Goal: Task Accomplishment & Management: Complete application form

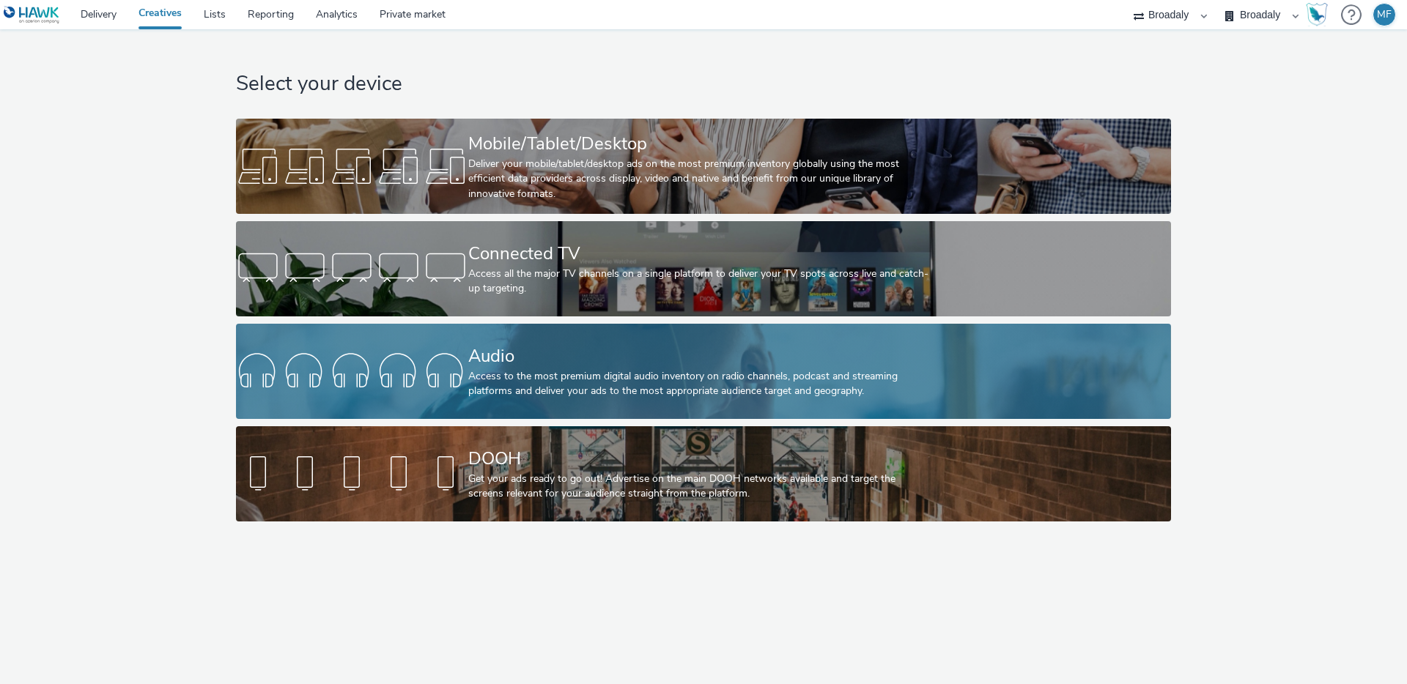
click at [555, 412] on div "Audio Access to the most premium digital audio inventory on radio channels, pod…" at bounding box center [700, 371] width 465 height 95
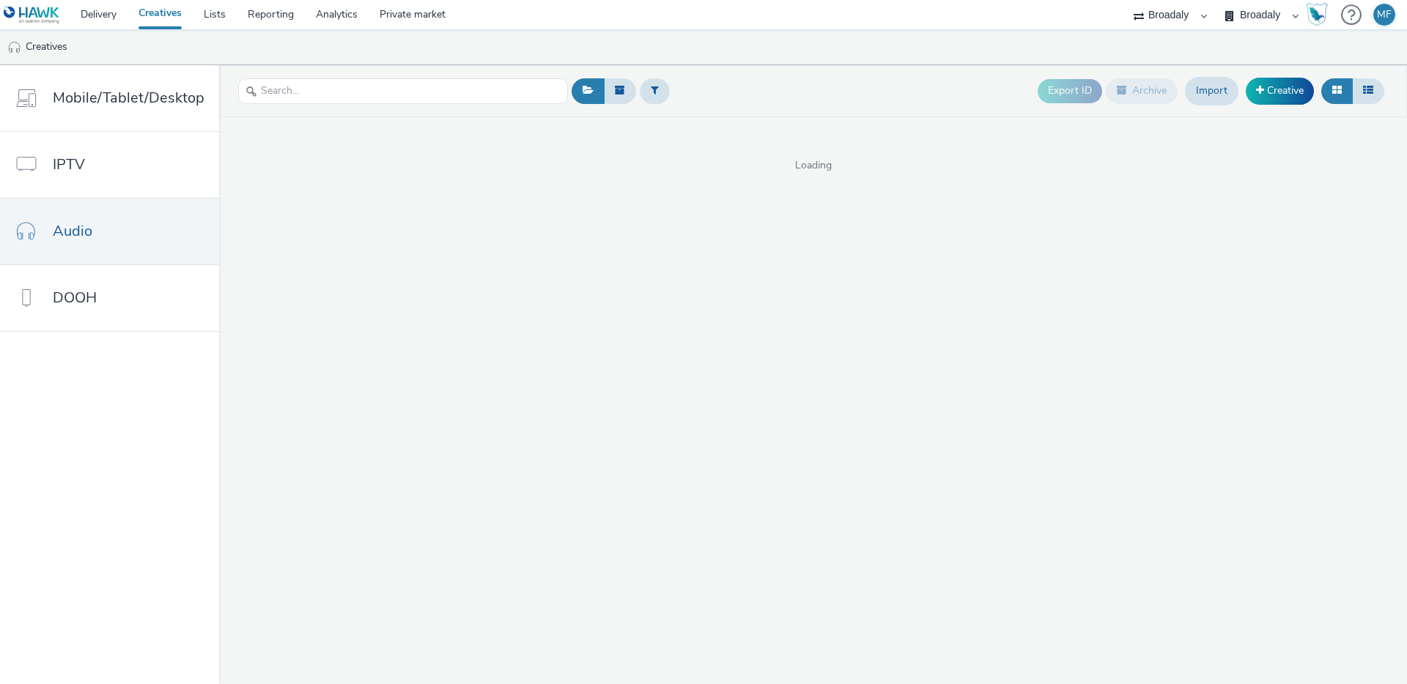
click at [558, 432] on div "Export ID Archive Import Creative Loading" at bounding box center [813, 374] width 1188 height 619
click at [169, 30] on ul "Creatives" at bounding box center [703, 46] width 1407 height 35
click at [179, 15] on link "Creatives" at bounding box center [159, 14] width 65 height 29
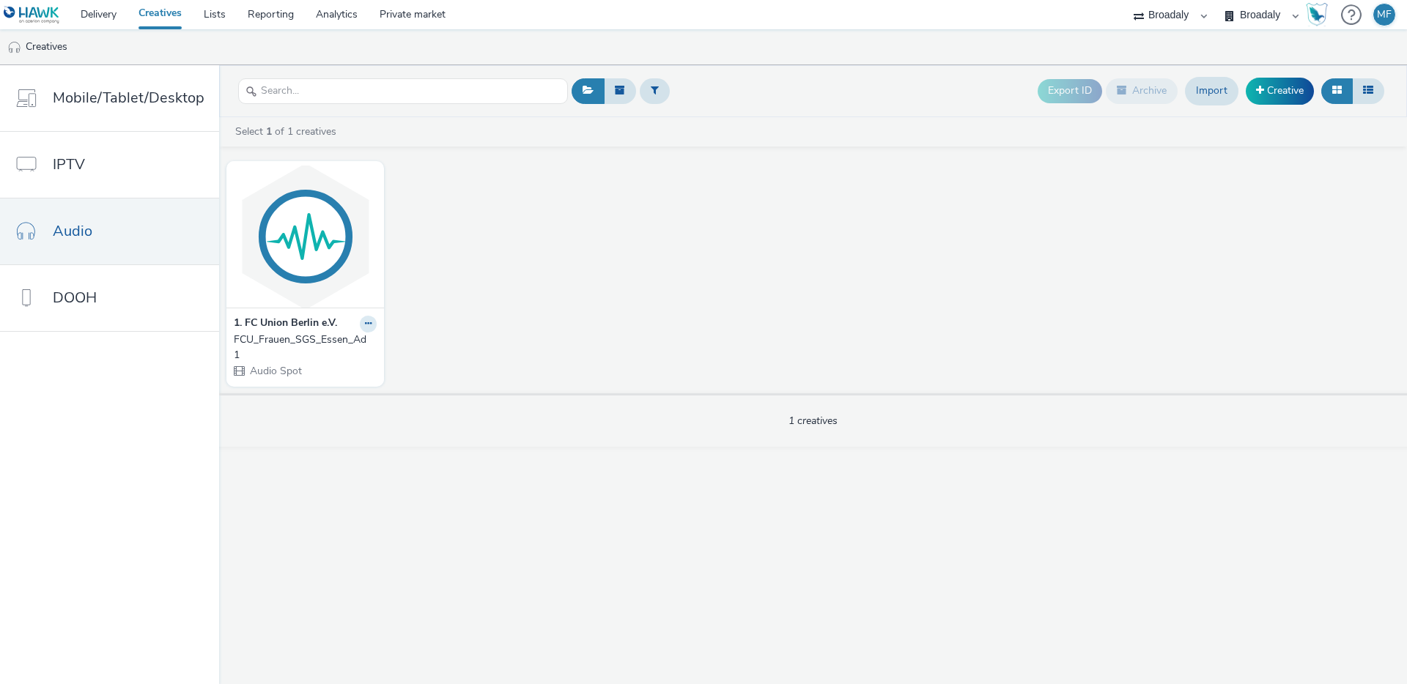
click at [182, 16] on link "Creatives" at bounding box center [159, 14] width 65 height 29
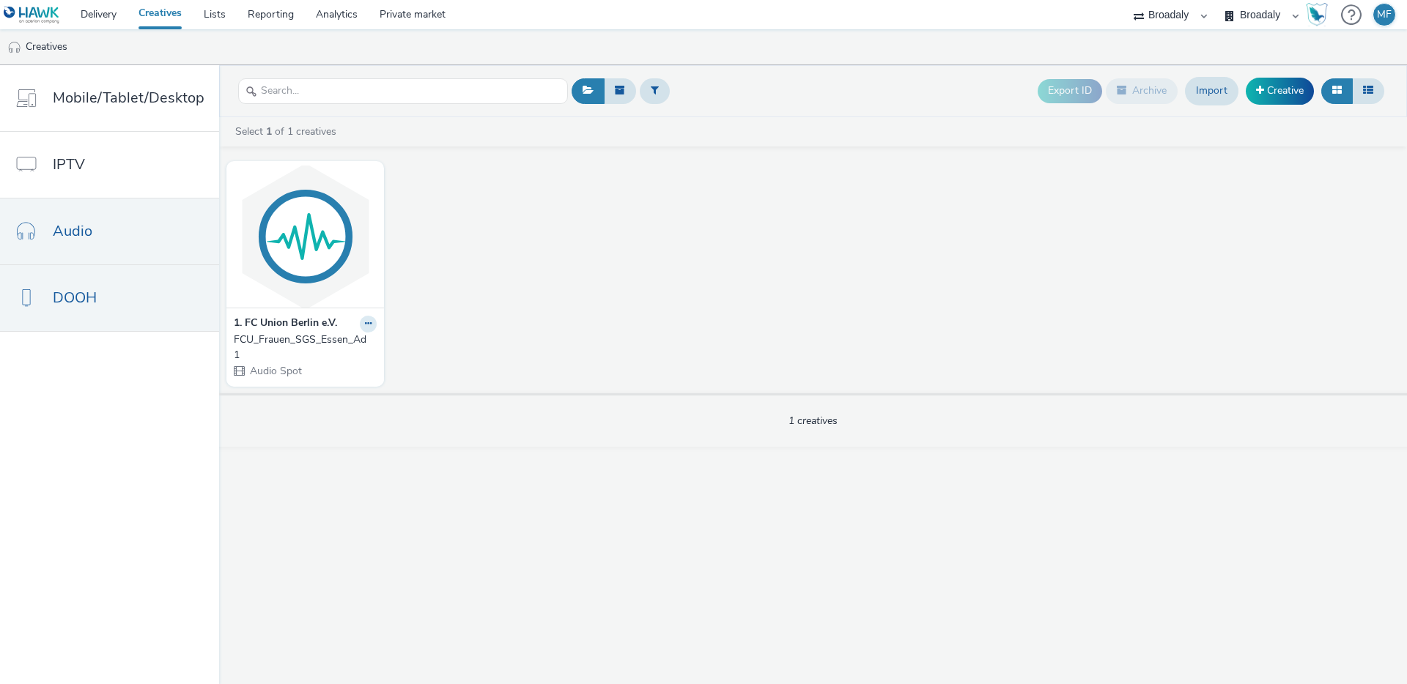
click at [104, 297] on link "DOOH" at bounding box center [109, 298] width 219 height 66
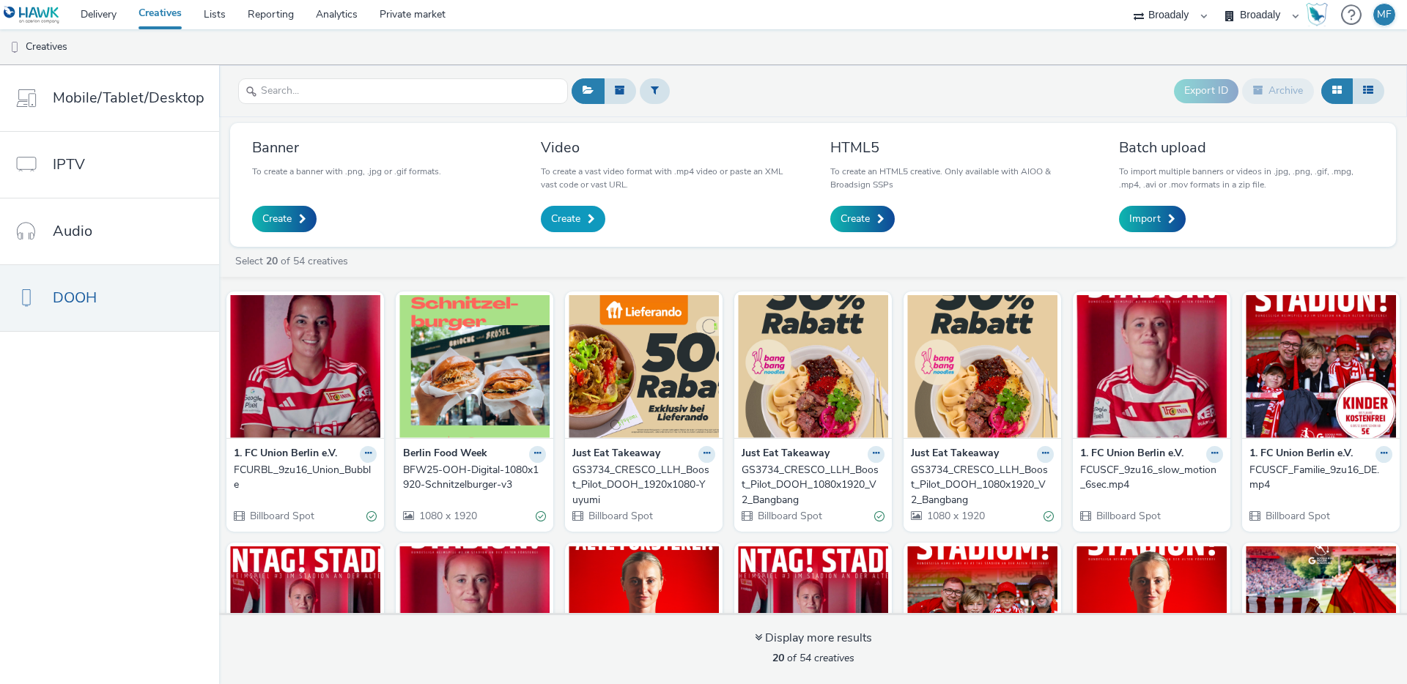
click at [572, 221] on span "Create" at bounding box center [565, 219] width 29 height 15
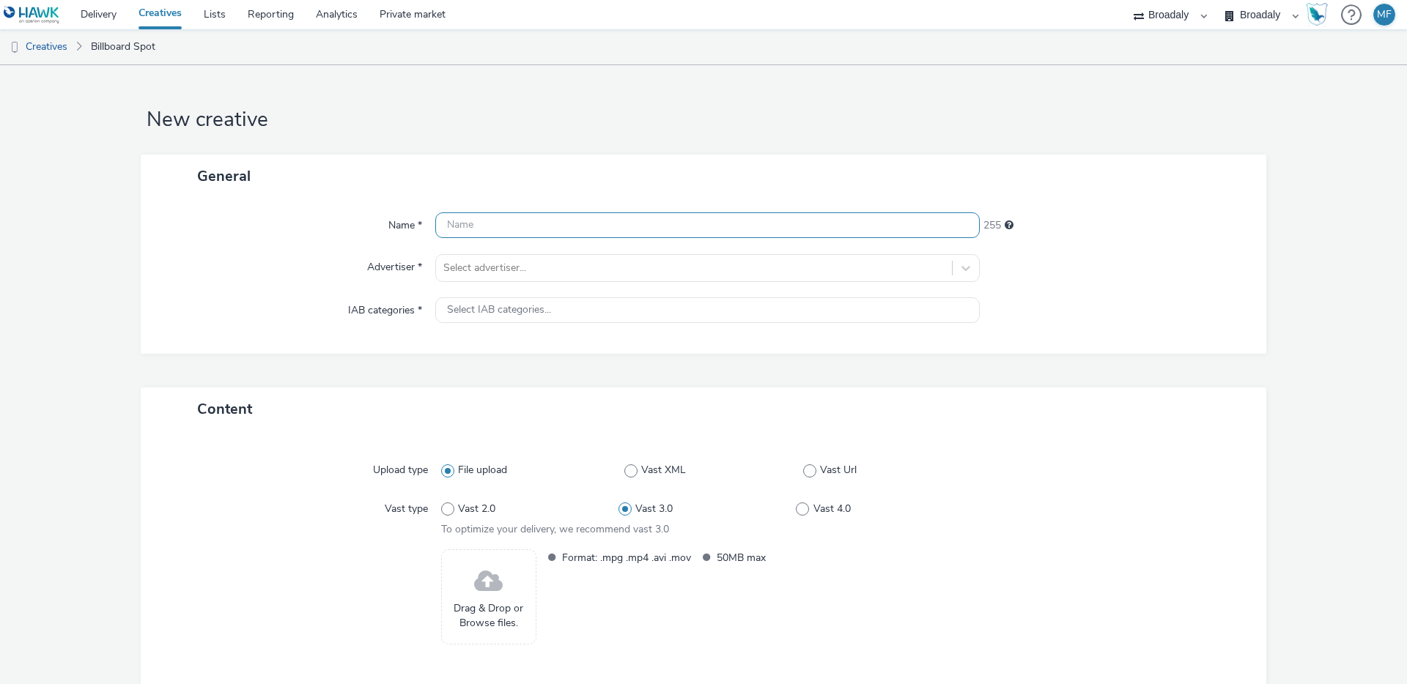
click at [521, 225] on input "text" at bounding box center [707, 225] width 544 height 26
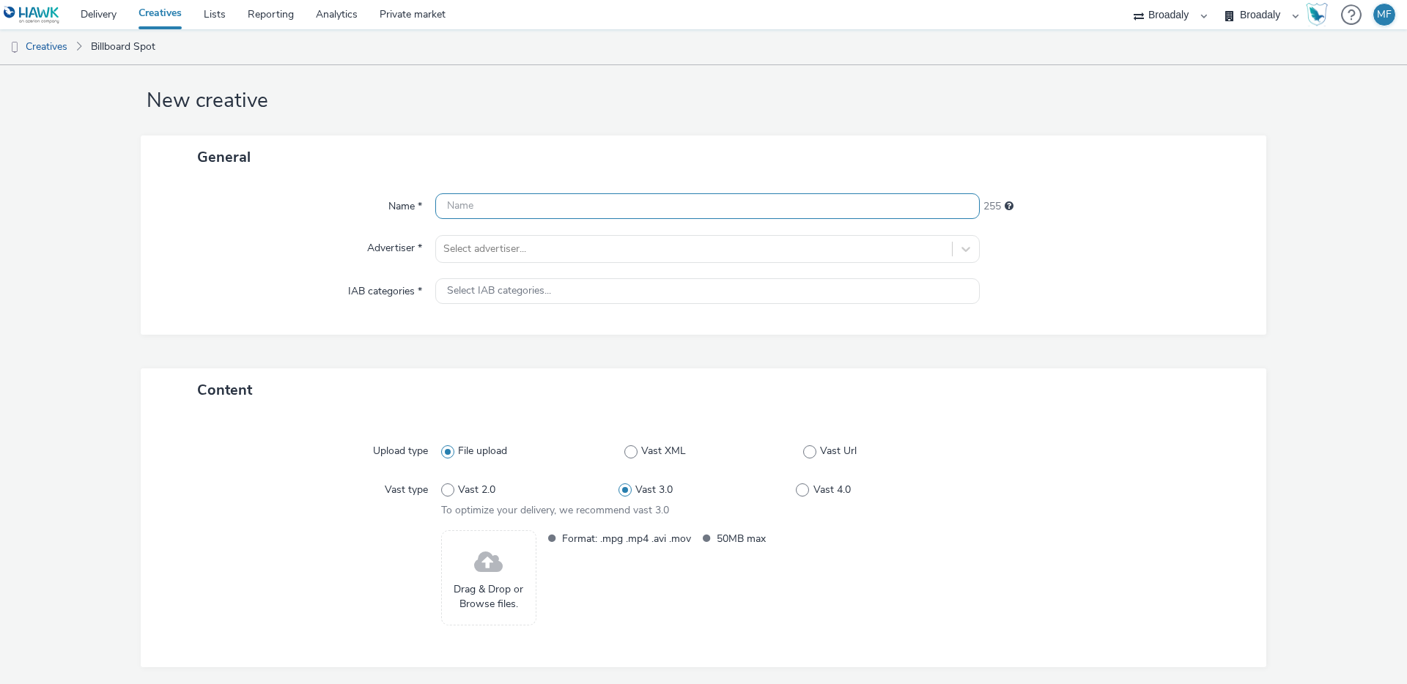
scroll to position [73, 0]
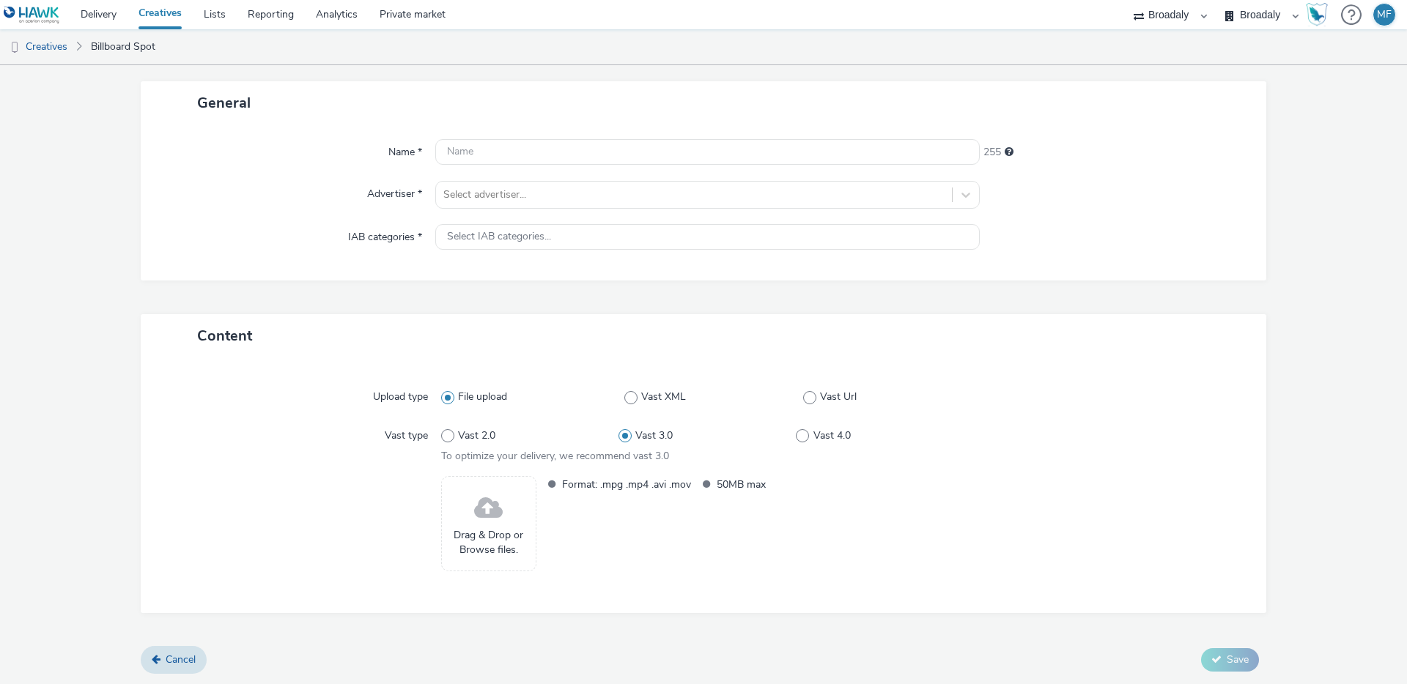
click at [478, 523] on span at bounding box center [488, 508] width 29 height 39
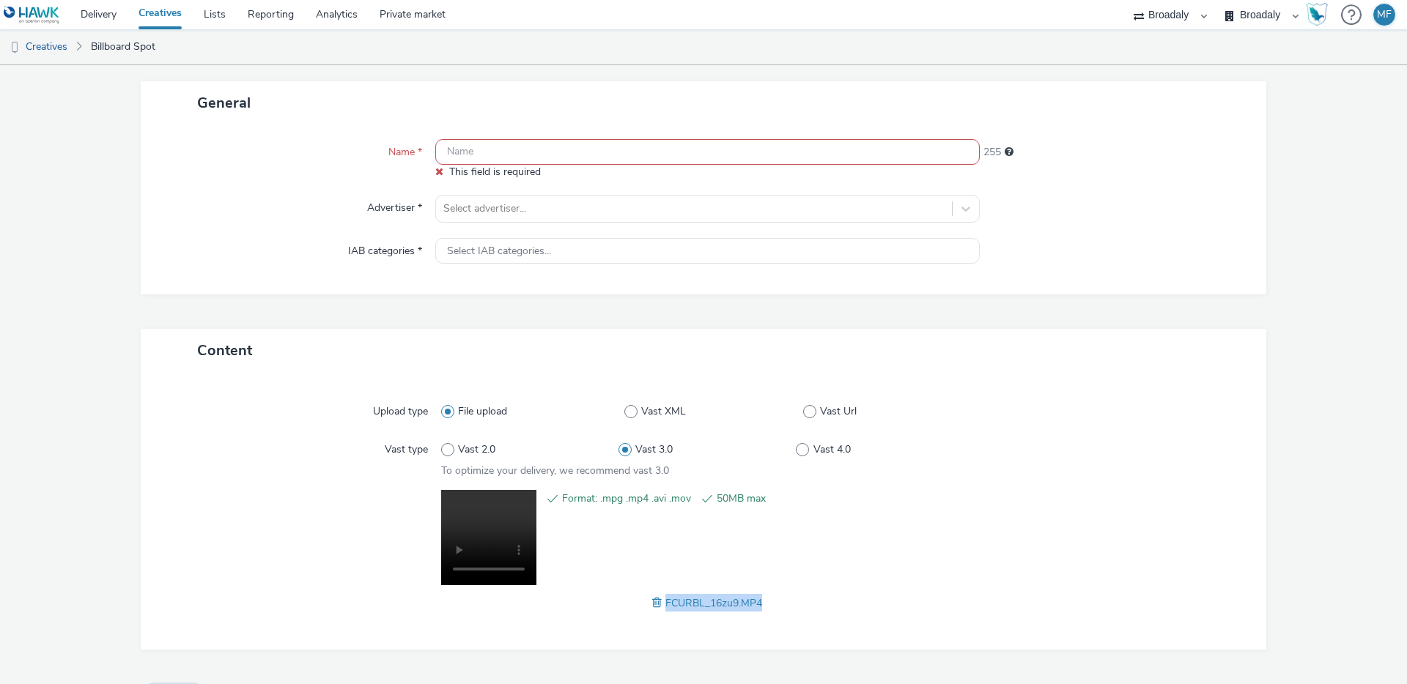
drag, startPoint x: 785, startPoint y: 606, endPoint x: 659, endPoint y: 604, distance: 126.0
click at [659, 604] on div "FCURBL_16zu9.MP4" at bounding box center [707, 603] width 533 height 18
copy span "FCURBL_16zu9.MP4"
click at [482, 149] on input "text" at bounding box center [707, 152] width 544 height 26
paste input "FCURBL_16zu9.MP4"
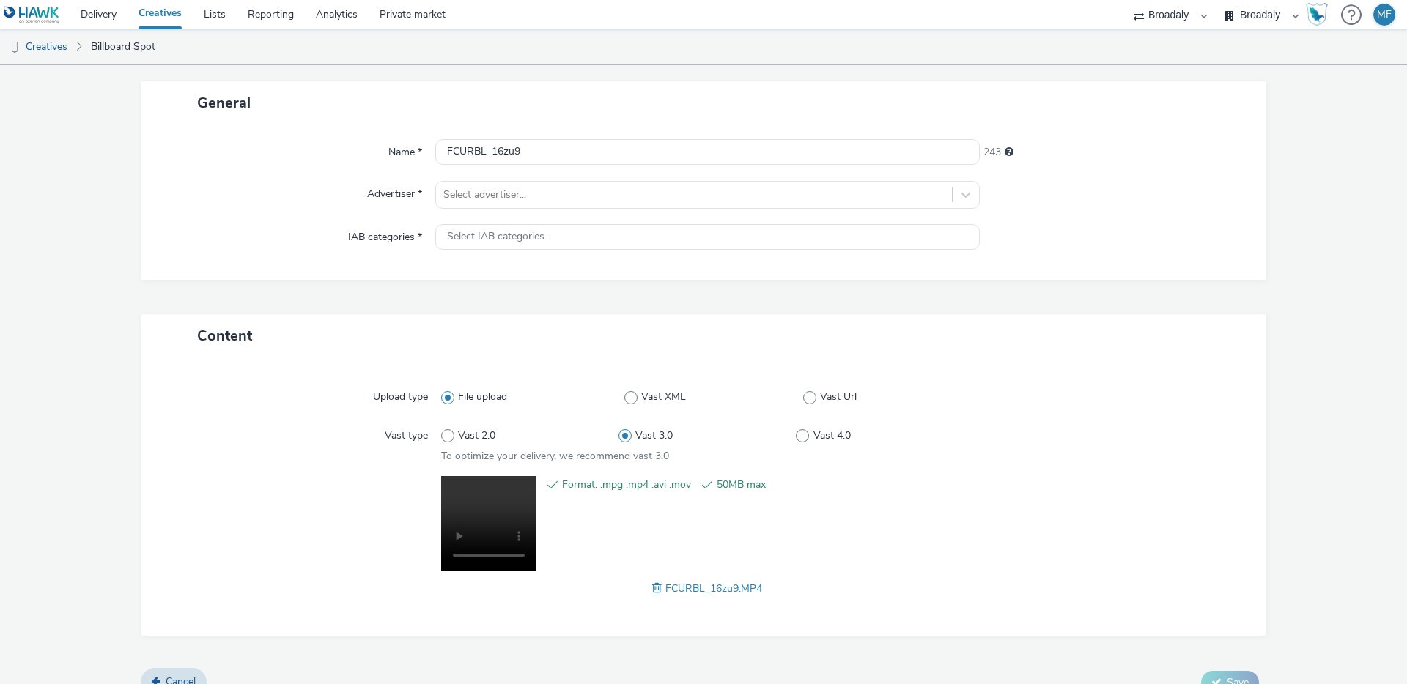
click at [562, 109] on div "General" at bounding box center [703, 102] width 1125 height 43
click at [490, 153] on input "FCURBL_16zu9" at bounding box center [707, 152] width 544 height 26
type input "FCURBL_UnionBubble_16zu9"
click at [566, 106] on div "General" at bounding box center [703, 102] width 1125 height 43
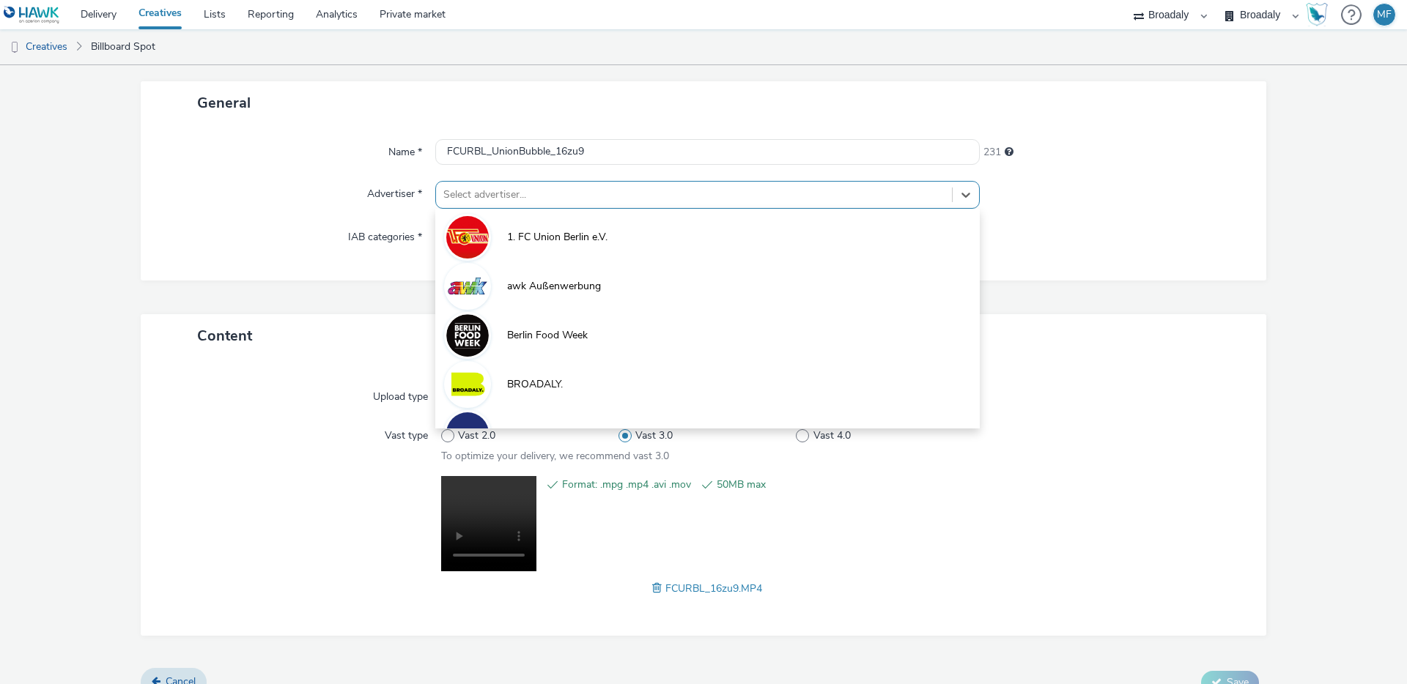
click at [568, 190] on div at bounding box center [693, 195] width 501 height 18
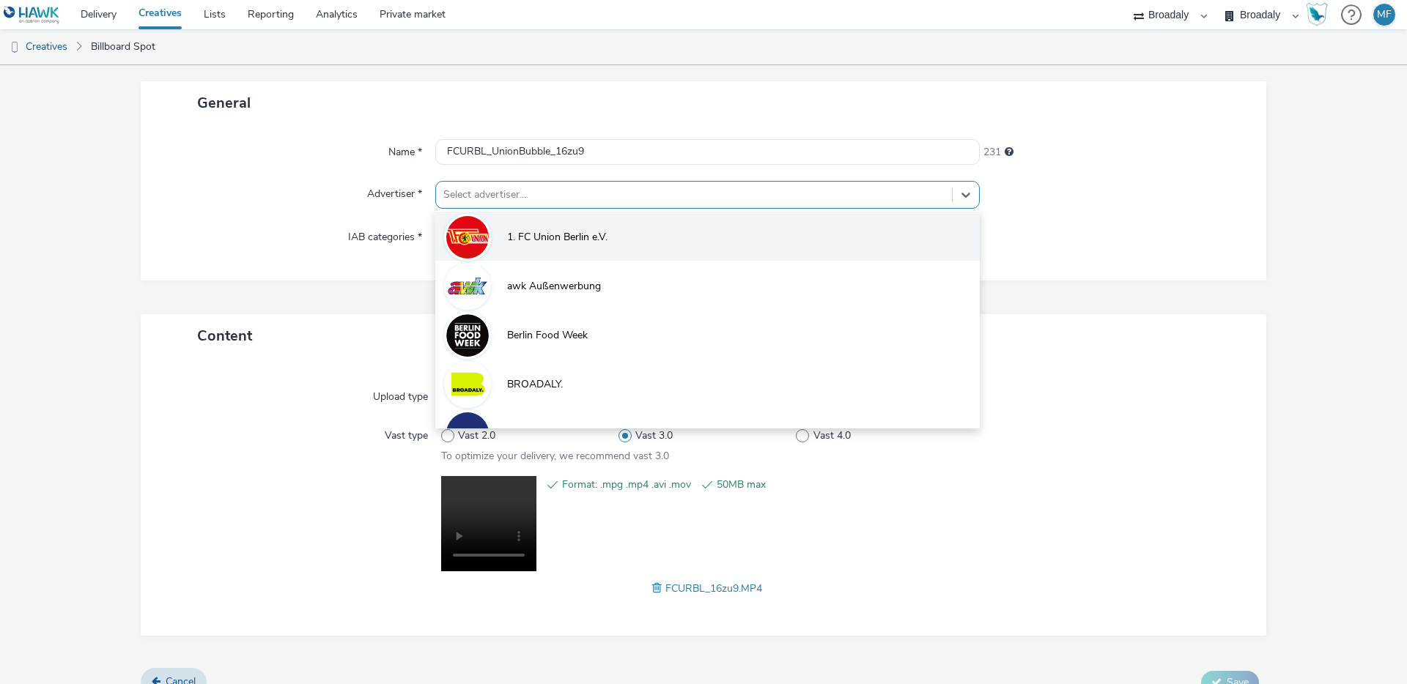
click at [543, 228] on li "1. FC Union Berlin e.V." at bounding box center [707, 236] width 544 height 49
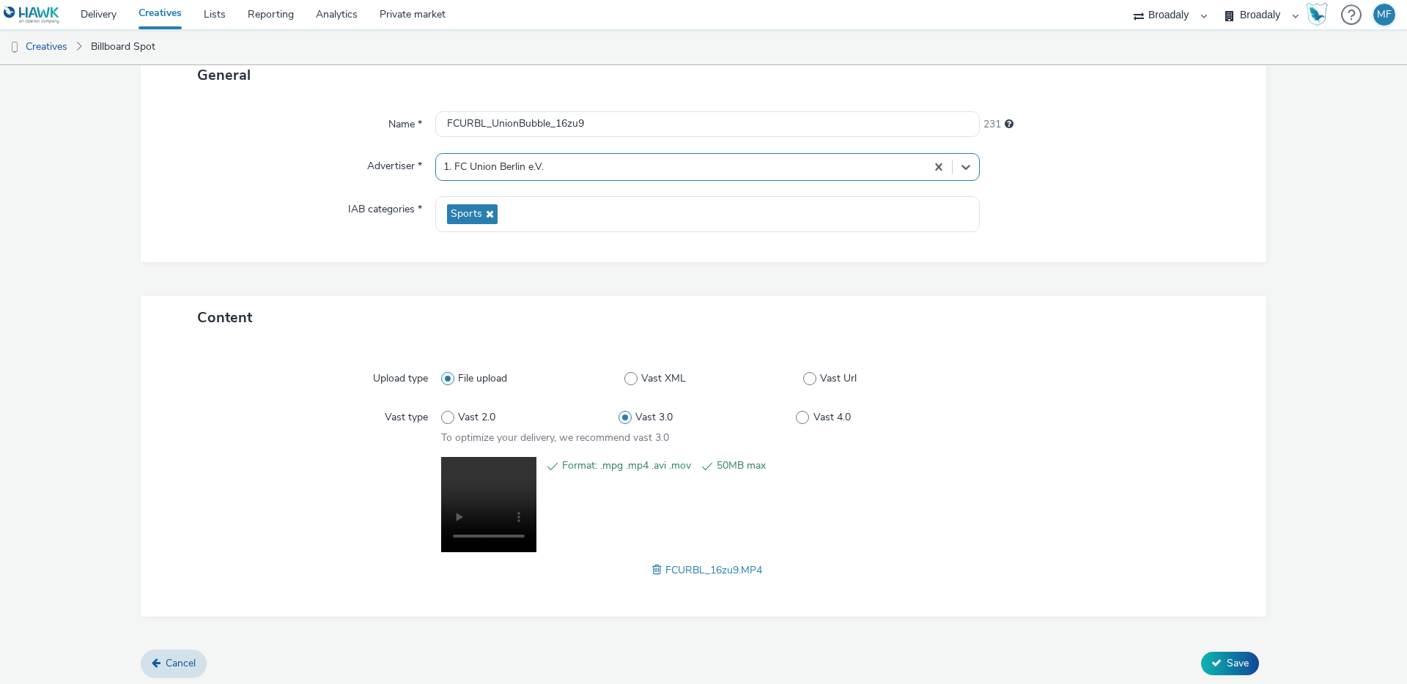
scroll to position [106, 0]
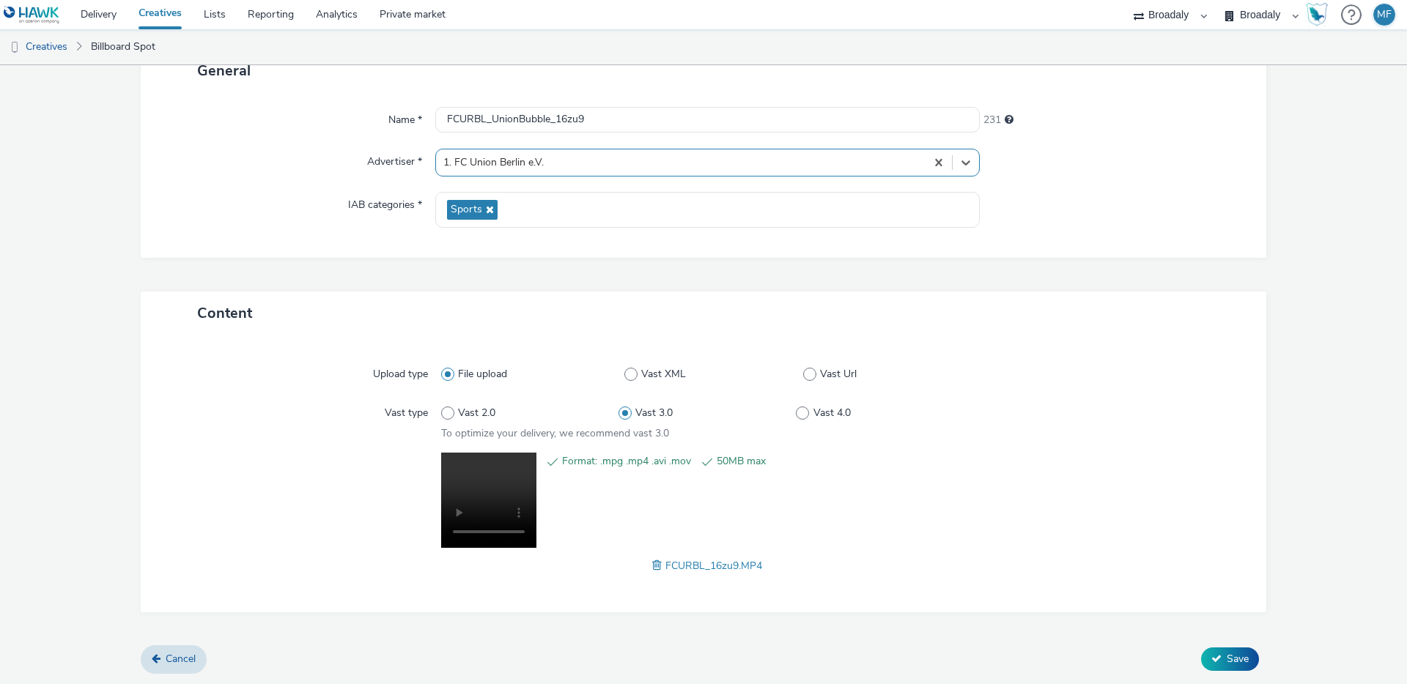
click at [1203, 641] on div "Content Upload type File upload Vast XML Vast Url Vast type Vast 2.0 Vast 3.0 V…" at bounding box center [703, 469] width 1125 height 355
click at [1226, 653] on span "Save" at bounding box center [1237, 659] width 22 height 14
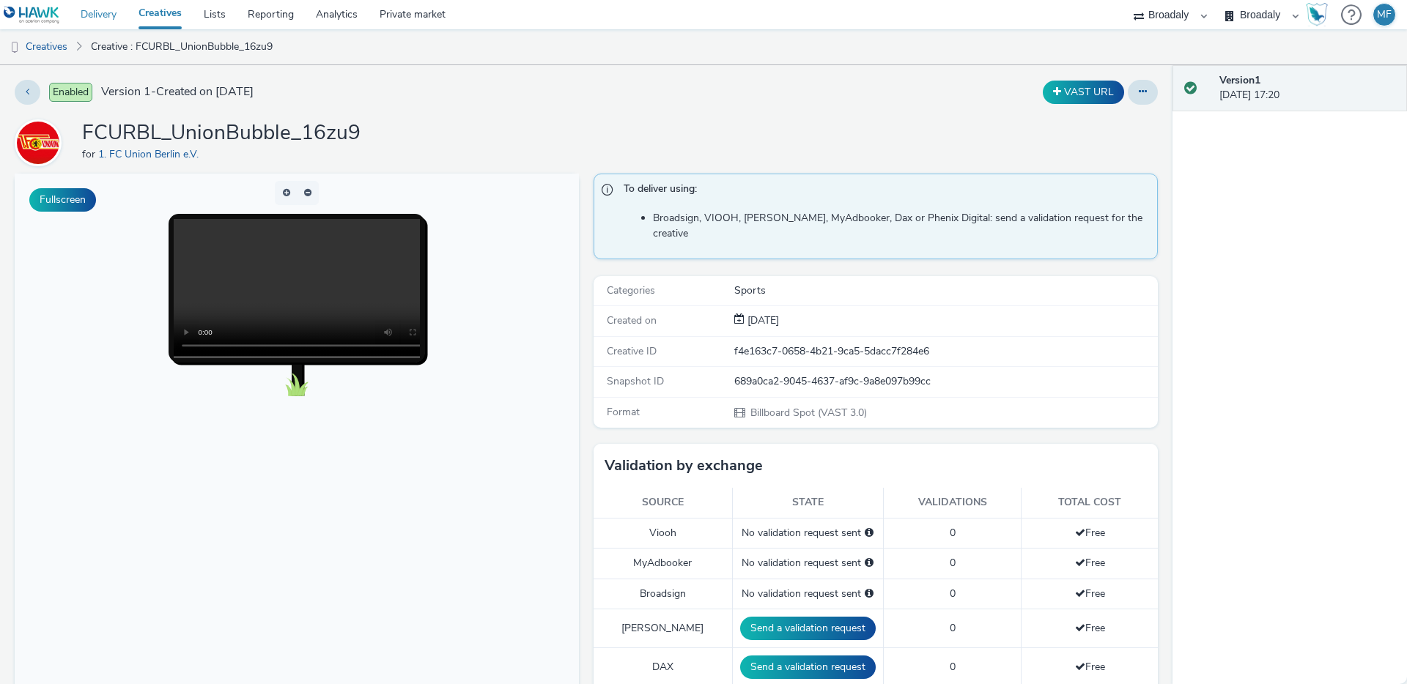
click at [111, 15] on link "Delivery" at bounding box center [99, 14] width 58 height 29
